Goal: Obtain resource: Obtain resource

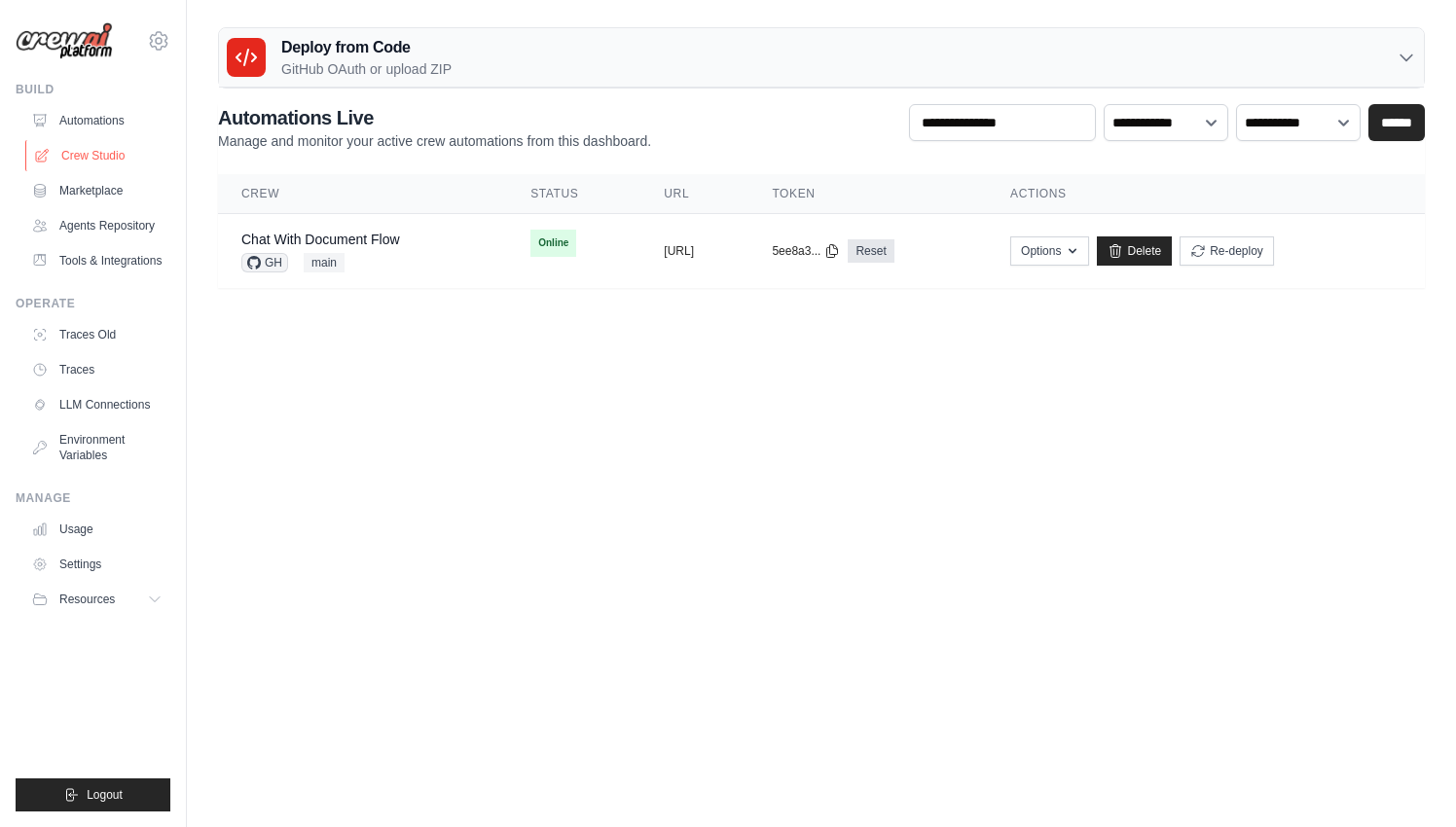
click at [92, 151] on link "Crew Studio" at bounding box center [98, 155] width 147 height 31
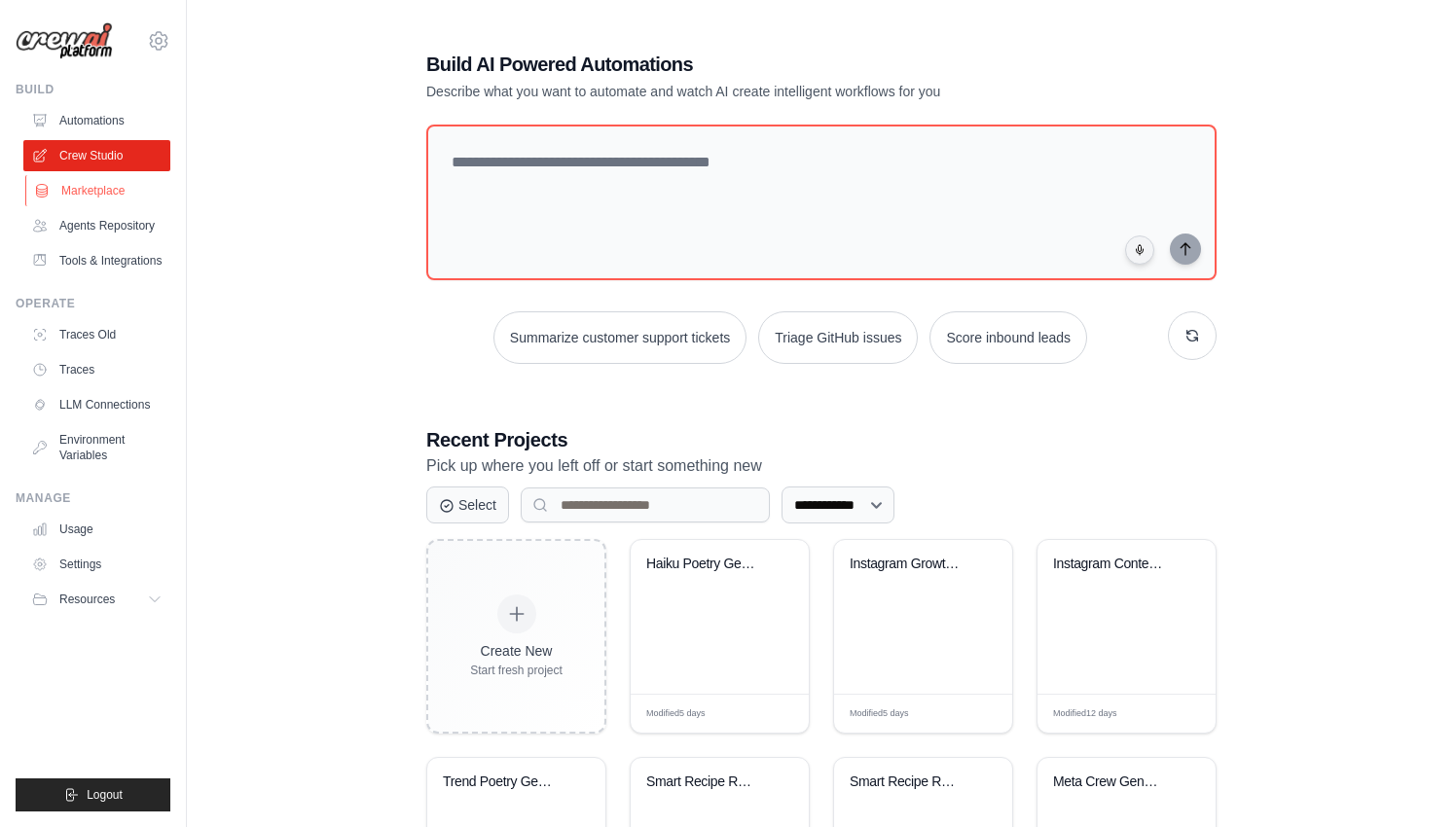
click at [119, 175] on link "Marketplace" at bounding box center [98, 190] width 147 height 31
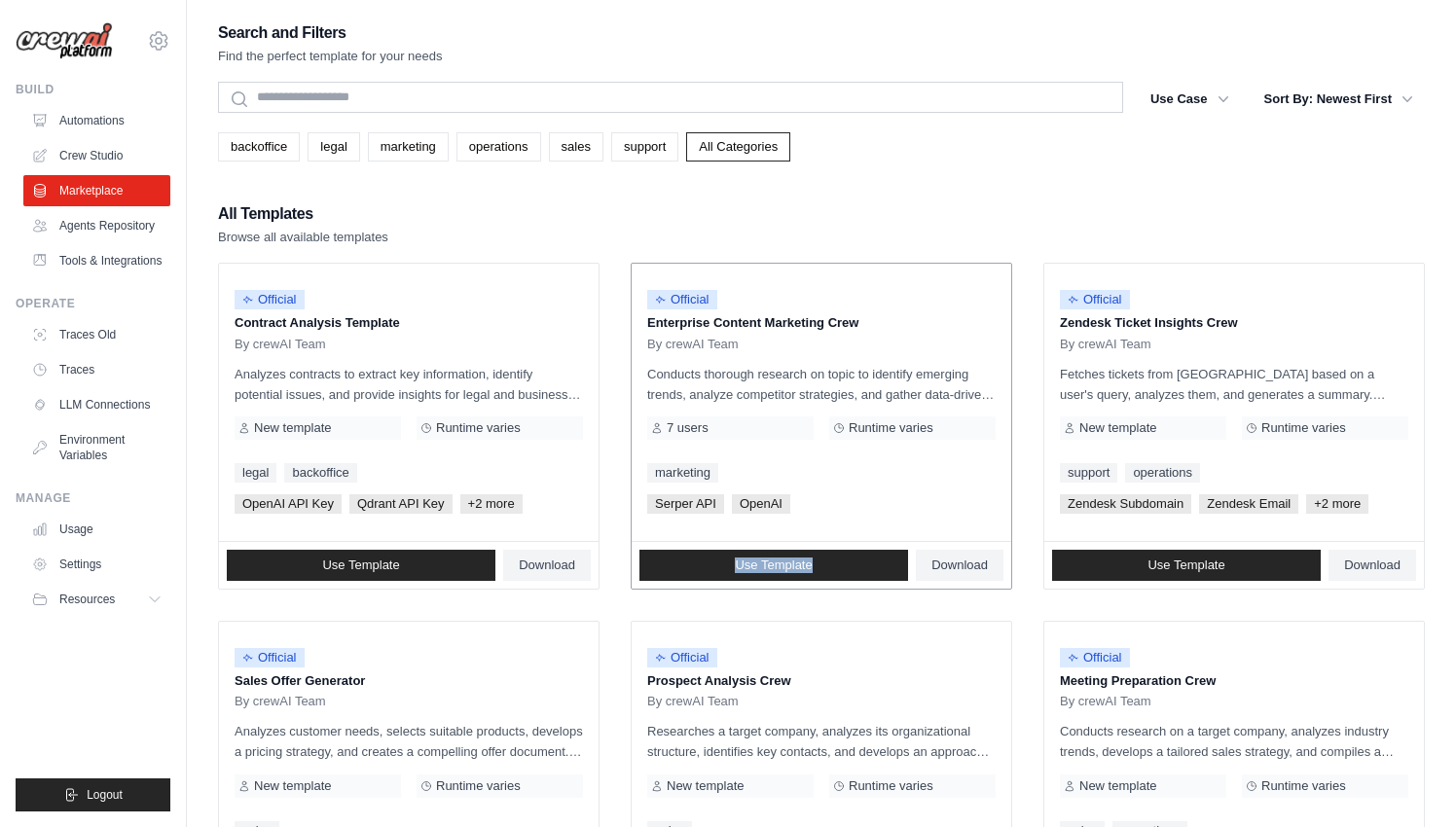
click at [839, 446] on div "Official Enterprise Content Marketing Crew By crewAI Team Conducts thorough res…" at bounding box center [821, 402] width 380 height 277
copy span "Download"
